Goal: Task Accomplishment & Management: Use online tool/utility

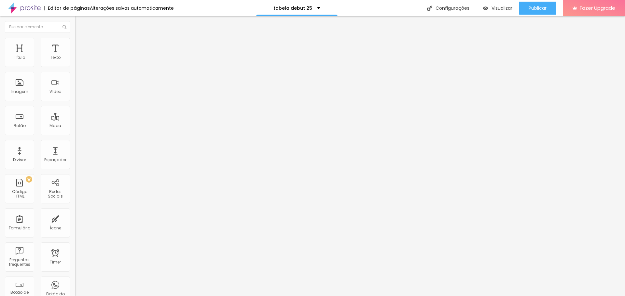
click at [75, 56] on span "Trocar imagem" at bounding box center [92, 53] width 35 height 6
click at [523, 10] on button "Publicar" at bounding box center [537, 8] width 37 height 13
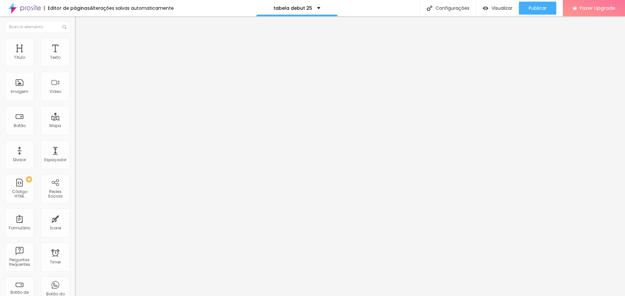
click at [80, 23] on div "Editar Título" at bounding box center [98, 23] width 37 height 5
click at [36, 7] on img at bounding box center [24, 8] width 33 height 16
click at [75, 56] on span "Adicionar imagem" at bounding box center [96, 53] width 42 height 6
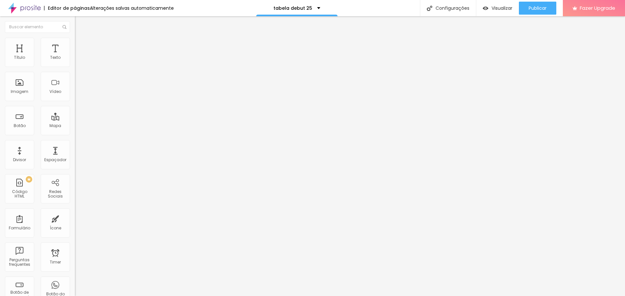
click at [75, 66] on input "text" at bounding box center [114, 62] width 78 height 7
click at [75, 66] on input "debutante com vestido amarelo e chapeu" at bounding box center [114, 62] width 78 height 7
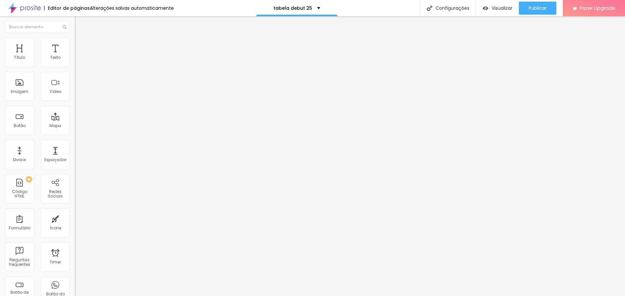
click at [75, 66] on input "debutante com vestido amarelo e chapeu country na frente do seleiro" at bounding box center [114, 62] width 78 height 7
type input "debutante com vestido amarelo e chapeu country na frente do celeiro no alto esp…"
click at [75, 225] on div "Editar Imagem Conteúdo Estilo Avançado Trocar imagem Descrição da imagem (Alt) …" at bounding box center [112, 156] width 75 height 280
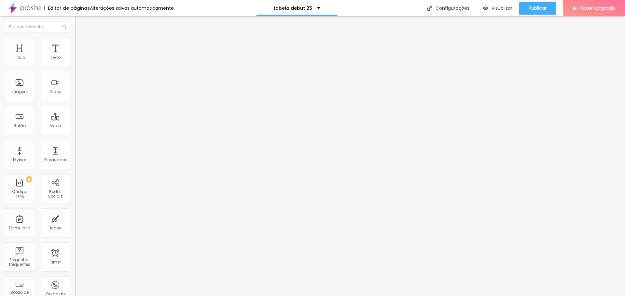
click at [75, 43] on li "Estilo" at bounding box center [112, 41] width 75 height 7
click at [81, 46] on span "Avançado" at bounding box center [91, 49] width 21 height 6
click at [75, 38] on li "Conteúdo" at bounding box center [112, 34] width 75 height 7
click at [75, 56] on span "Adicionar imagem" at bounding box center [96, 53] width 42 height 6
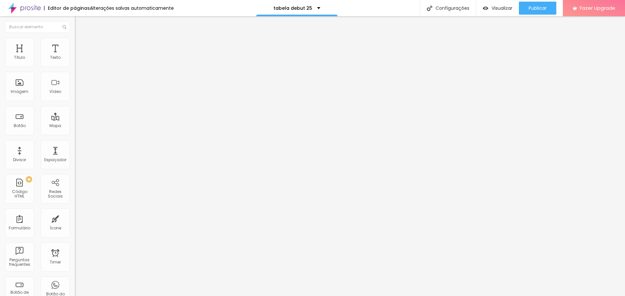
click at [75, 66] on input "text" at bounding box center [114, 62] width 78 height 7
type input "ensaio debutante com vestido dourado de princesa na ilha fiscal rj"
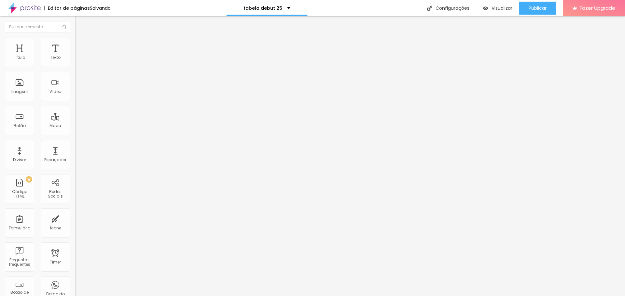
scroll to position [0, 0]
click at [75, 56] on span "Adicionar imagem" at bounding box center [96, 53] width 42 height 6
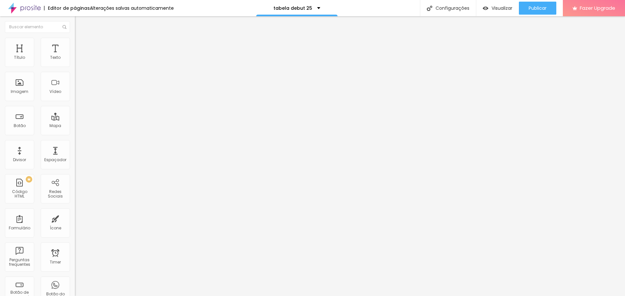
click at [75, 43] on li "Estilo" at bounding box center [112, 41] width 75 height 7
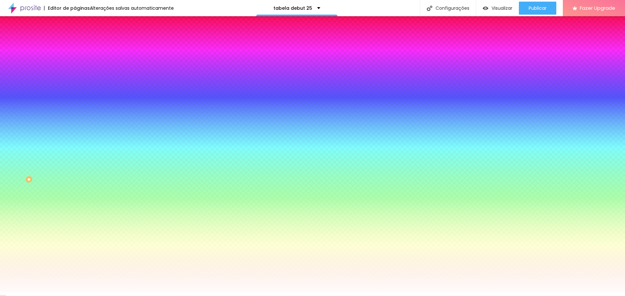
click at [75, 44] on li "Avançado" at bounding box center [112, 47] width 75 height 7
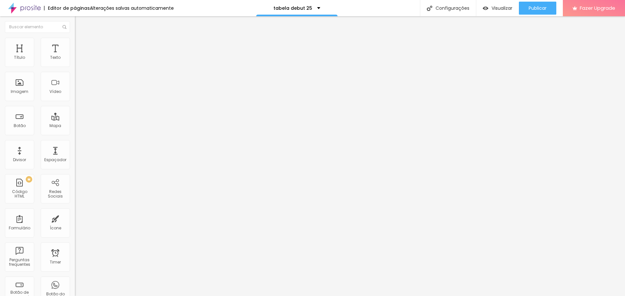
click at [75, 56] on span "Trocar imagem" at bounding box center [92, 53] width 35 height 6
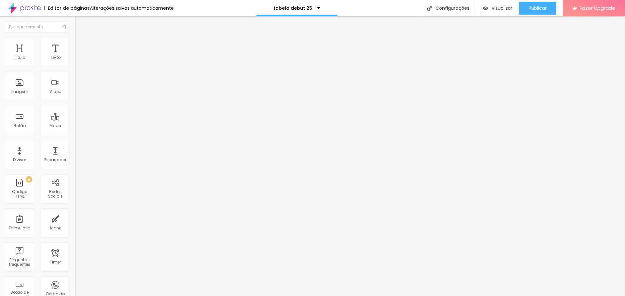
click at [75, 56] on span "Trocar imagem" at bounding box center [92, 53] width 35 height 6
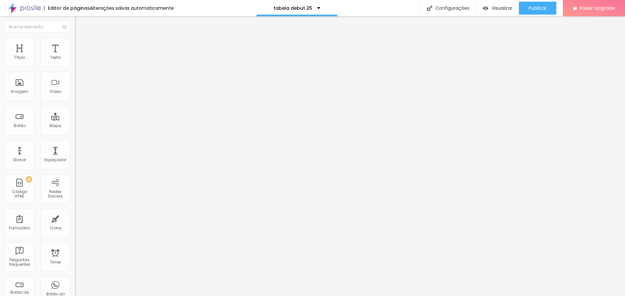
click at [75, 56] on span "Trocar imagem" at bounding box center [92, 53] width 35 height 6
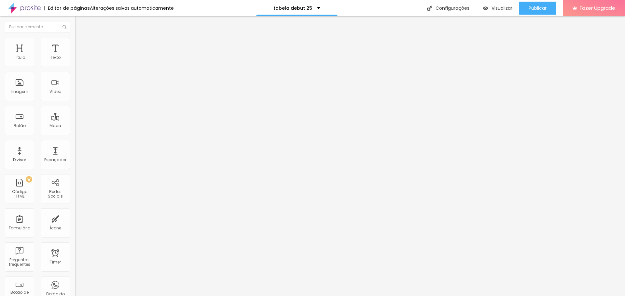
scroll to position [0, 0]
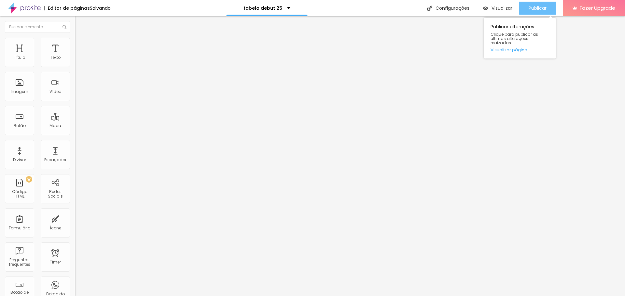
click at [539, 7] on span "Publicar" at bounding box center [537, 8] width 18 height 5
click at [502, 4] on div "Visualizar" at bounding box center [498, 8] width 30 height 13
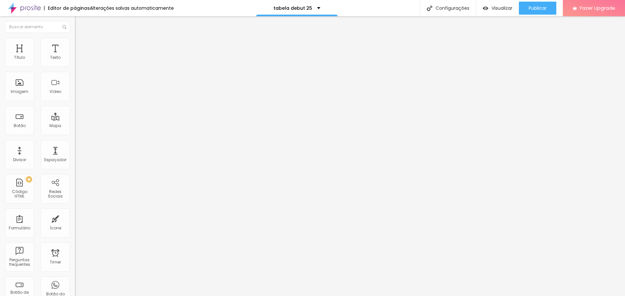
click at [75, 66] on input "text" at bounding box center [114, 63] width 78 height 7
type input "[PHONE_NUMBER]"
click at [75, 206] on input "Conversar no WhatsApp" at bounding box center [114, 209] width 78 height 7
drag, startPoint x: 57, startPoint y: 94, endPoint x: 4, endPoint y: 93, distance: 53.0
click at [75, 93] on div "Número do WhatsApp * [PHONE_NUMBER] + 55 Texto do botão Conversar no WhatsApp M…" at bounding box center [112, 164] width 75 height 217
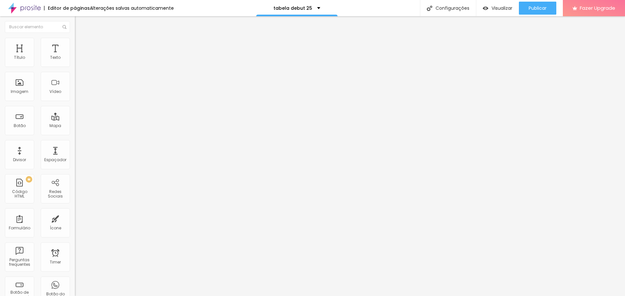
type input "Quero fechar"
click at [75, 225] on textarea "Olá, cheguei até você pela página {page_title} e gostaria de mais informações" at bounding box center [112, 230] width 74 height 11
drag, startPoint x: 73, startPoint y: 153, endPoint x: 34, endPoint y: 134, distance: 43.2
click at [75, 225] on textarea "Olá, cheguei até você pela página {page_title} e gostaria de mais informações" at bounding box center [112, 230] width 74 height 11
drag, startPoint x: 37, startPoint y: 132, endPoint x: 6, endPoint y: 114, distance: 35.8
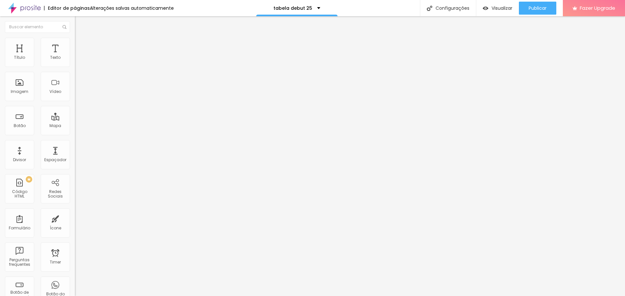
click at [75, 225] on textarea "Olá, cheguei até você pela página {page_title} e gostaria de mais informações" at bounding box center [112, 230] width 74 height 11
click at [534, 11] on span "Publicar" at bounding box center [537, 8] width 18 height 5
click at [502, 7] on span "Visualizar" at bounding box center [501, 8] width 21 height 5
click at [81, 45] on span "Avançado" at bounding box center [91, 42] width 21 height 6
click at [75, 37] on img at bounding box center [78, 34] width 6 height 6
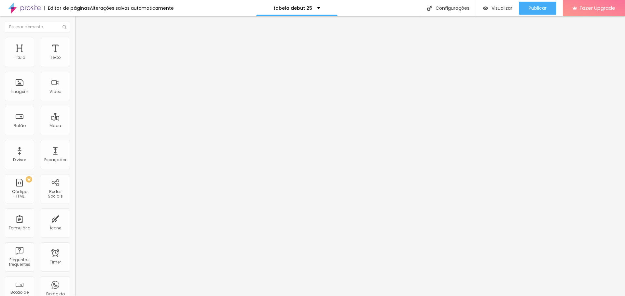
click at [80, 26] on img "button" at bounding box center [82, 23] width 5 height 5
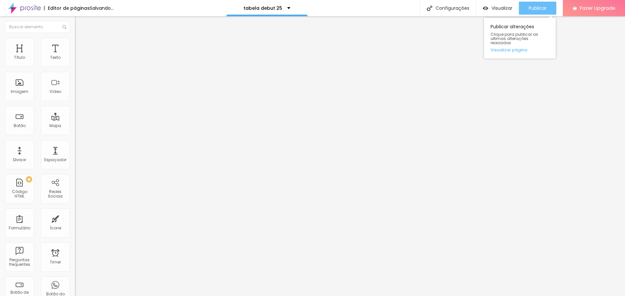
click at [537, 3] on div "Publicar" at bounding box center [537, 8] width 18 height 13
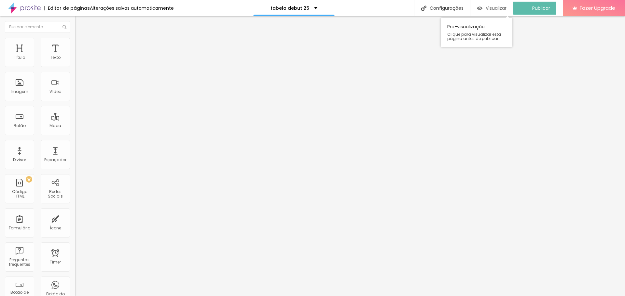
click at [497, 6] on span "Visualizar" at bounding box center [495, 8] width 21 height 5
click at [81, 45] on span "Avançado" at bounding box center [91, 42] width 21 height 6
type input "16"
type input "22"
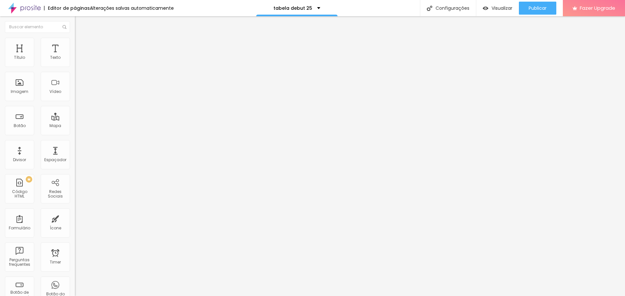
type input "22"
drag, startPoint x: 19, startPoint y: 65, endPoint x: 24, endPoint y: 65, distance: 5.5
click at [75, 120] on input "range" at bounding box center [96, 122] width 42 height 5
click at [75, 68] on div "22 Espaço de cima 10 Espaço de baixo ID Html Classes Html Visível nos dispositi…" at bounding box center [112, 181] width 75 height 274
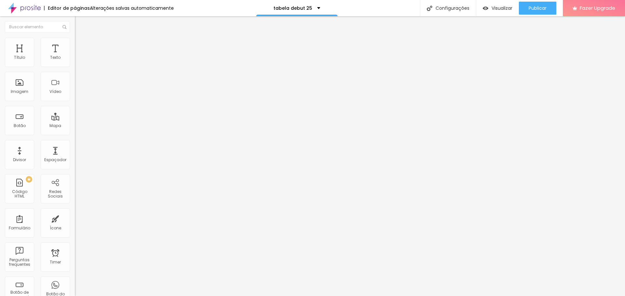
click at [75, 126] on input "22" at bounding box center [89, 129] width 28 height 7
type input "1"
type input "10"
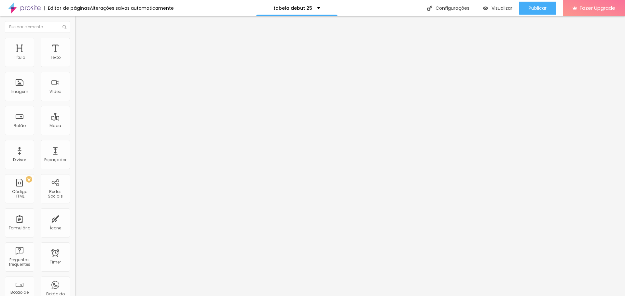
type input "10"
click at [75, 37] on img at bounding box center [78, 34] width 6 height 6
click at [80, 56] on span "Titulo 1" at bounding box center [90, 51] width 21 height 9
click at [75, 61] on span "Titulo 2" at bounding box center [85, 57] width 21 height 8
click at [75, 56] on span "Titulo 1" at bounding box center [85, 51] width 21 height 9
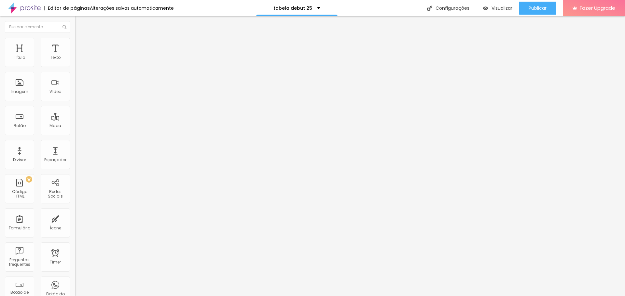
click at [80, 56] on span "Titulo 1" at bounding box center [90, 51] width 21 height 9
click at [75, 82] on div "Tipografia" at bounding box center [112, 80] width 75 height 4
click at [78, 94] on icon "button" at bounding box center [79, 92] width 3 height 3
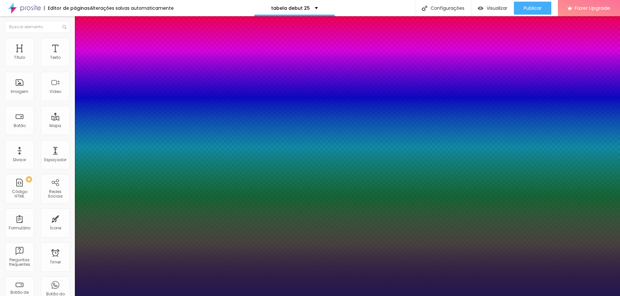
type input "1"
type input "20"
type input "1"
type input "22"
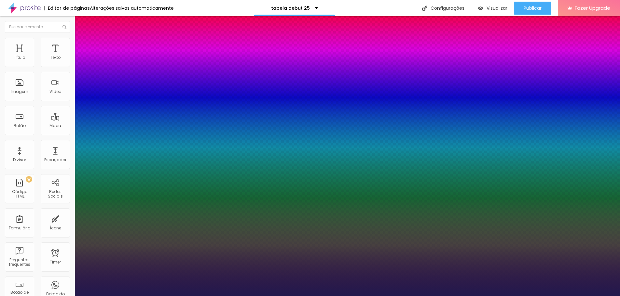
type input "22"
type input "1"
type input "23"
type input "1"
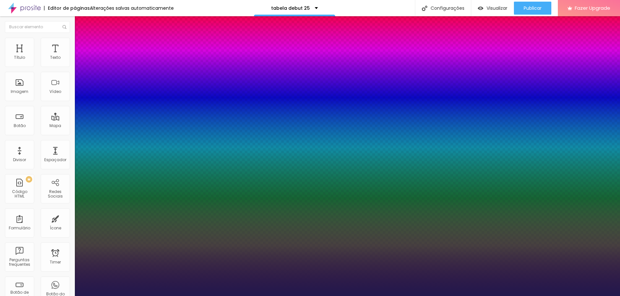
type input "25"
type input "1"
type input "26"
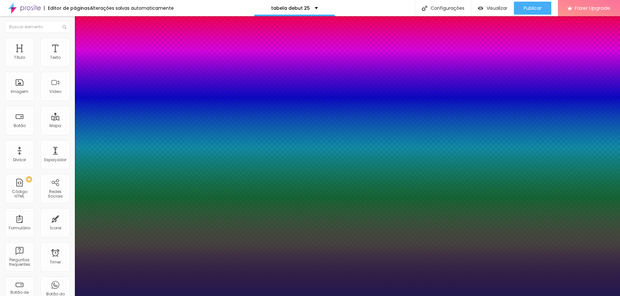
type input "1"
type input "27"
type input "1"
type input "28"
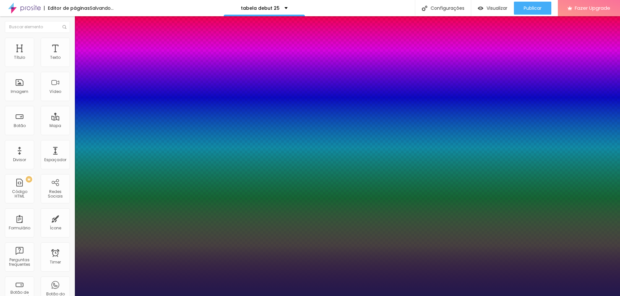
type input "28"
type input "1"
type input "29"
type input "1"
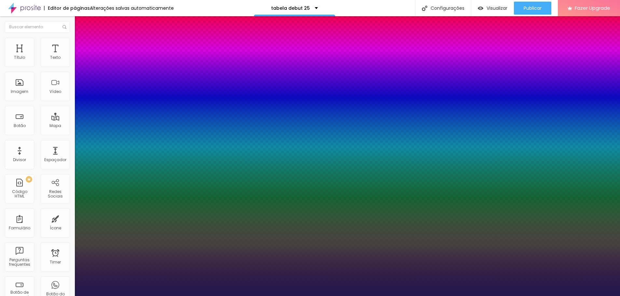
type input "30"
type input "1"
type input "31"
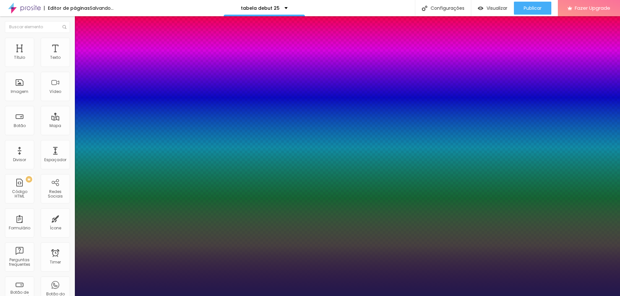
type input "1"
type input "33"
type input "1"
type input "34"
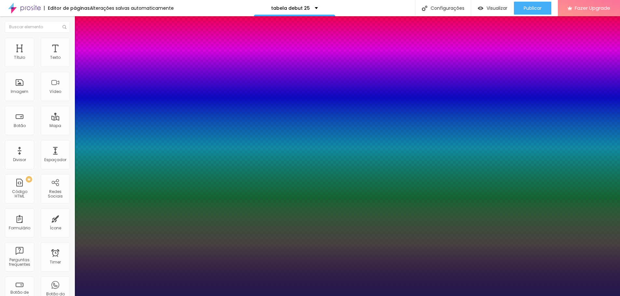
type input "34"
type input "1"
type input "33"
type input "1"
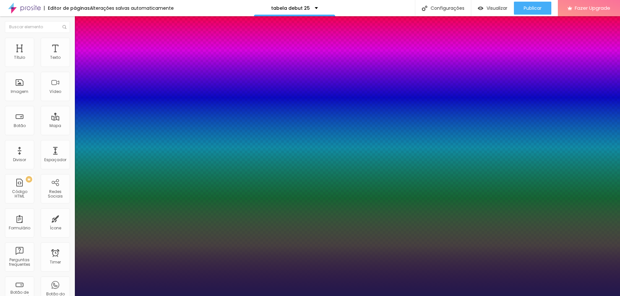
type input "32"
type input "1"
type input "31"
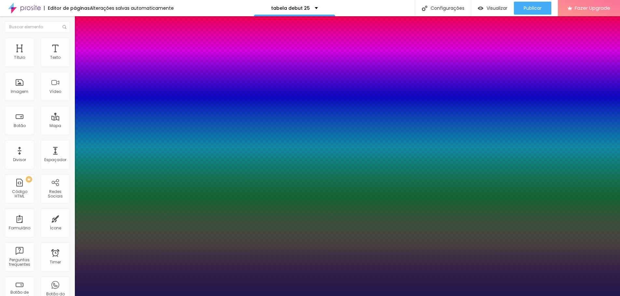
type input "1"
type input "30"
type input "1"
type input "29"
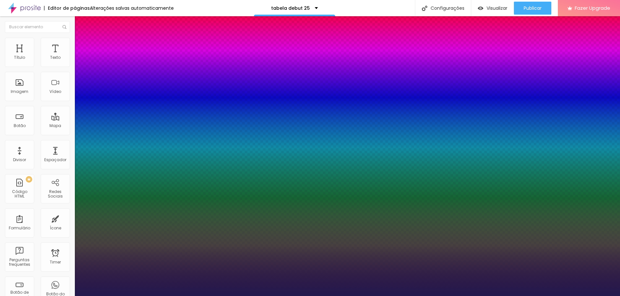
type input "29"
type input "1"
drag, startPoint x: 87, startPoint y: 184, endPoint x: 95, endPoint y: 184, distance: 8.1
type input "29"
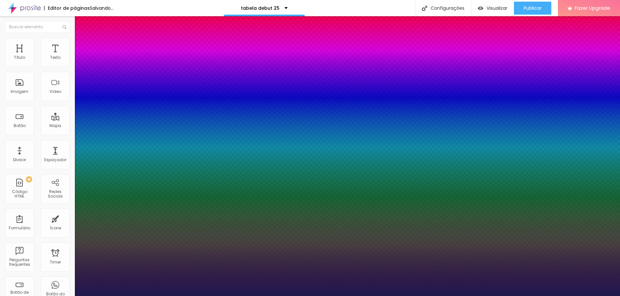
type input "1"
click at [118, 296] on div at bounding box center [310, 296] width 620 height 0
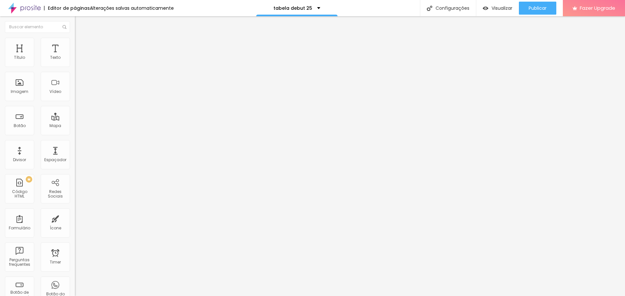
click at [81, 45] on span "Estilo" at bounding box center [86, 42] width 10 height 6
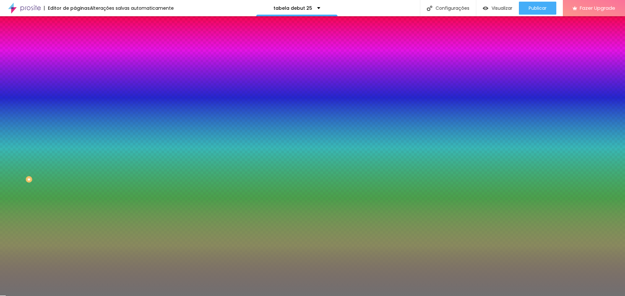
click at [75, 44] on img at bounding box center [78, 47] width 6 height 6
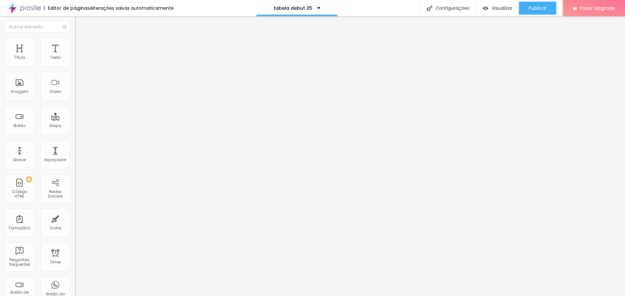
click at [75, 38] on li "Conteúdo" at bounding box center [112, 34] width 75 height 7
click at [75, 74] on div "Tipo" at bounding box center [112, 72] width 75 height 4
click at [75, 89] on span "Pontilhado" at bounding box center [85, 86] width 21 height 6
click at [75, 93] on span "Serrilhado" at bounding box center [85, 90] width 20 height 6
click at [75, 96] on div "Duplo" at bounding box center [112, 94] width 75 height 4
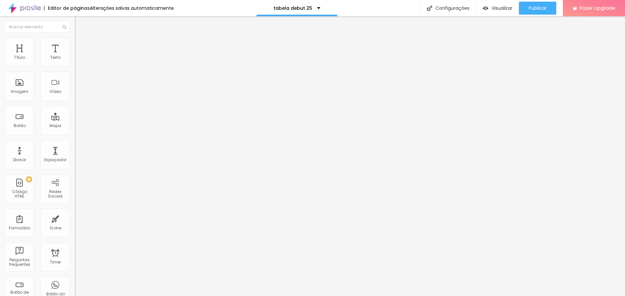
click at [75, 101] on span "Pata de cachorro" at bounding box center [92, 98] width 35 height 6
click at [75, 104] on div "Estrela" at bounding box center [112, 102] width 75 height 4
click at [75, 108] on span "Brilho" at bounding box center [80, 106] width 11 height 6
click at [75, 112] on span "Coração 1" at bounding box center [85, 110] width 20 height 6
click at [75, 116] on span "Coração 2" at bounding box center [85, 114] width 21 height 6
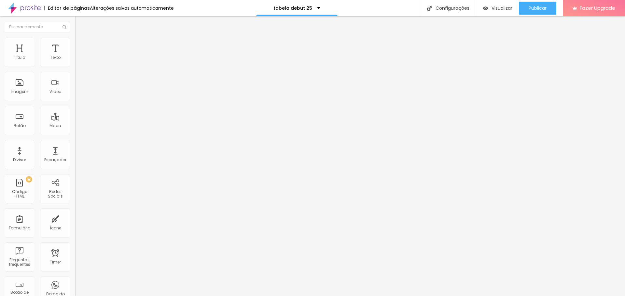
click at [75, 90] on span "Serrilhado" at bounding box center [85, 88] width 20 height 6
click at [75, 97] on span "Duplo" at bounding box center [80, 94] width 11 height 6
click at [539, 9] on span "Publicar" at bounding box center [537, 8] width 18 height 5
click at [503, 7] on span "Visualizar" at bounding box center [495, 8] width 21 height 5
click at [534, 7] on span "Publicar" at bounding box center [537, 8] width 18 height 5
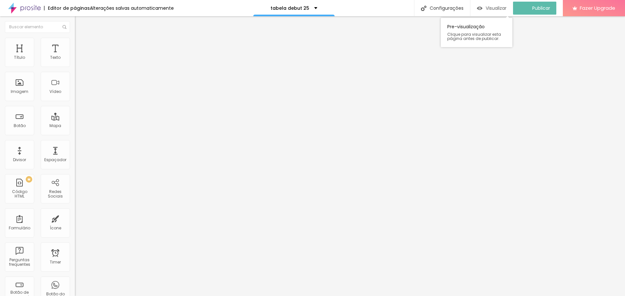
click at [499, 8] on span "Visualizar" at bounding box center [495, 8] width 21 height 5
